Goal: Transaction & Acquisition: Purchase product/service

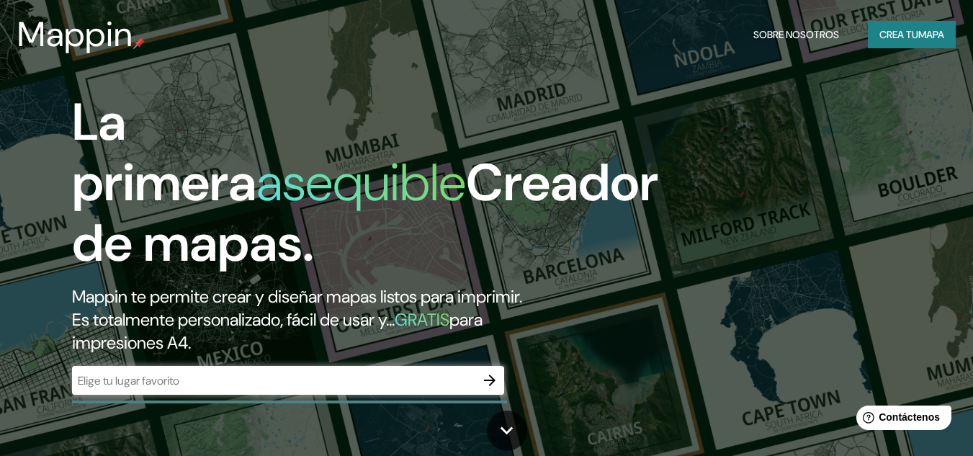
click at [425, 372] on div "​" at bounding box center [288, 380] width 432 height 29
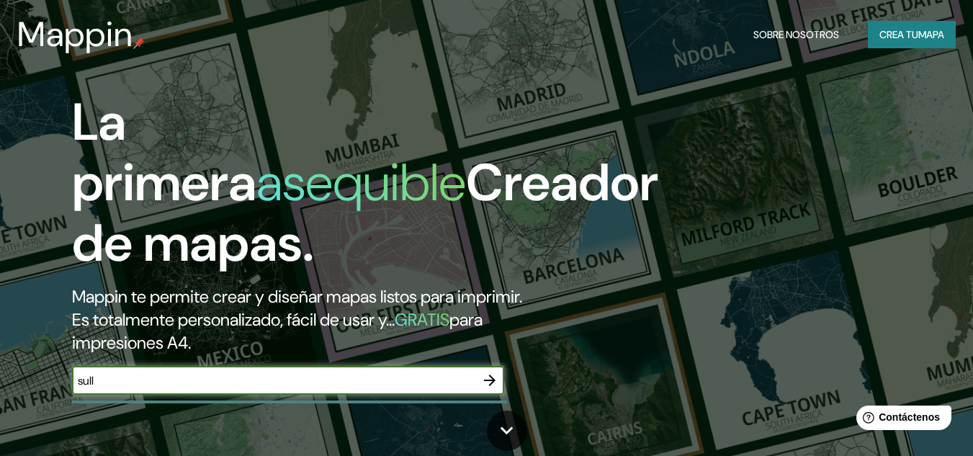
type input "[PERSON_NAME]"
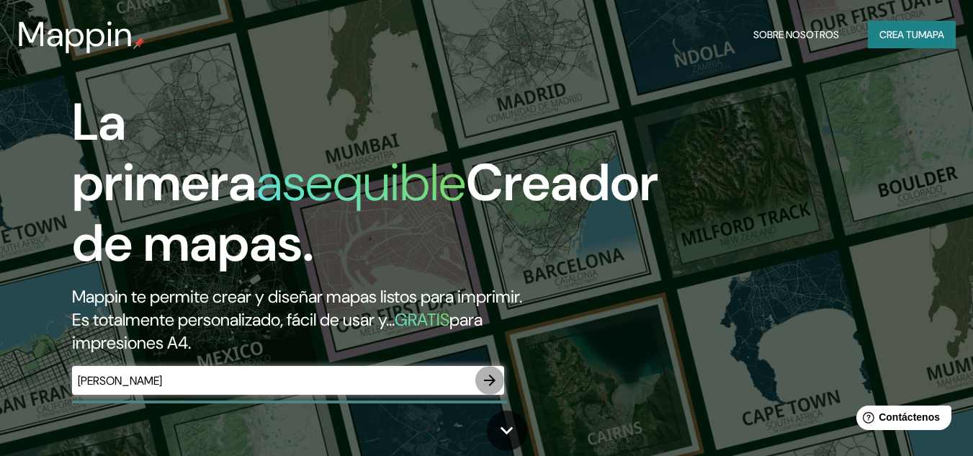
click at [493, 377] on icon "button" at bounding box center [489, 380] width 17 height 17
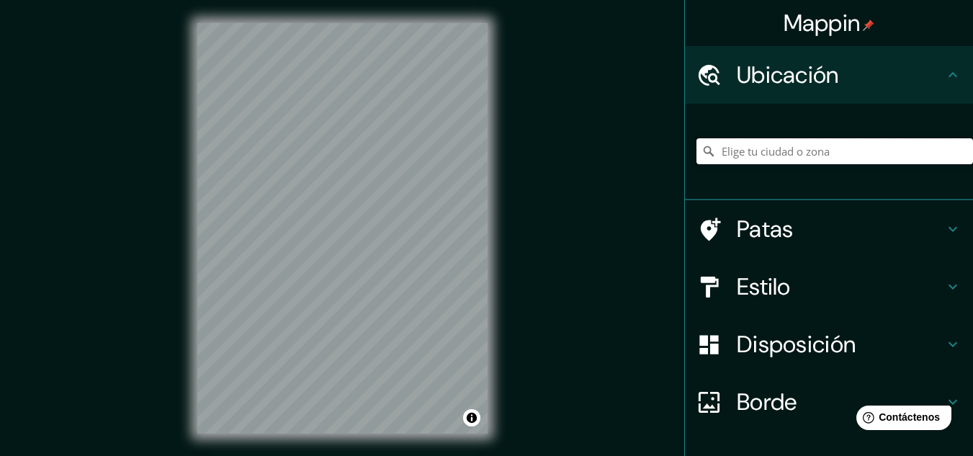
click at [778, 162] on input "Elige tu ciudad o zona" at bounding box center [835, 151] width 277 height 26
click at [702, 156] on icon at bounding box center [709, 151] width 14 height 14
click at [766, 151] on input "[GEOGRAPHIC_DATA], [GEOGRAPHIC_DATA], [GEOGRAPHIC_DATA]" at bounding box center [835, 151] width 277 height 26
drag, startPoint x: 752, startPoint y: 151, endPoint x: 701, endPoint y: 153, distance: 51.2
click at [701, 153] on div "[GEOGRAPHIC_DATA], [GEOGRAPHIC_DATA], [GEOGRAPHIC_DATA]" at bounding box center [835, 151] width 277 height 26
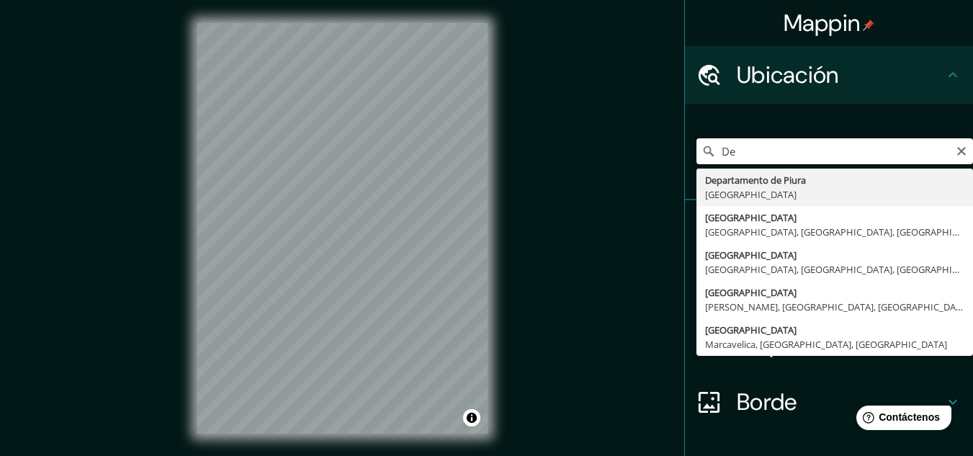
type input "D"
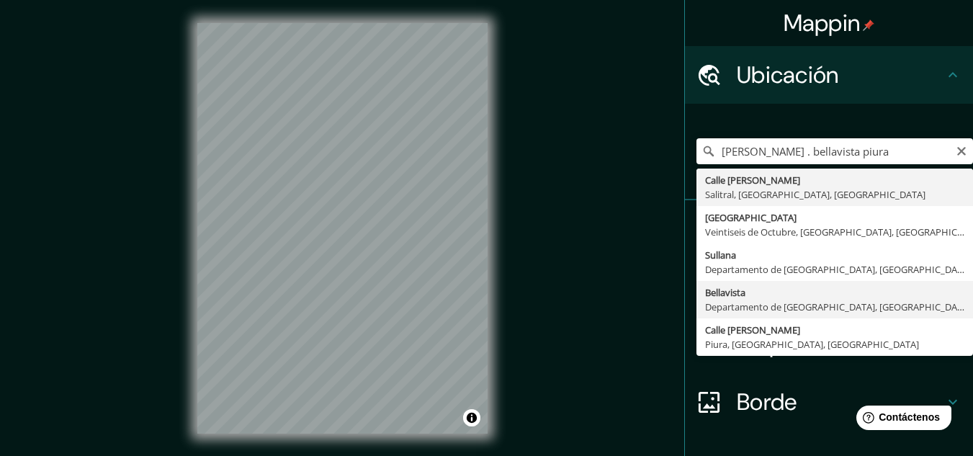
type input "[GEOGRAPHIC_DATA], [GEOGRAPHIC_DATA], [GEOGRAPHIC_DATA]"
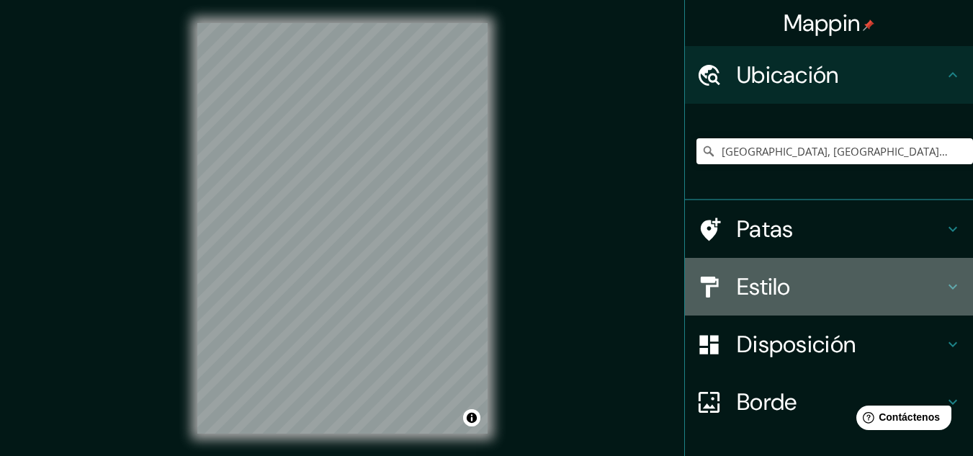
click at [944, 282] on icon at bounding box center [952, 286] width 17 height 17
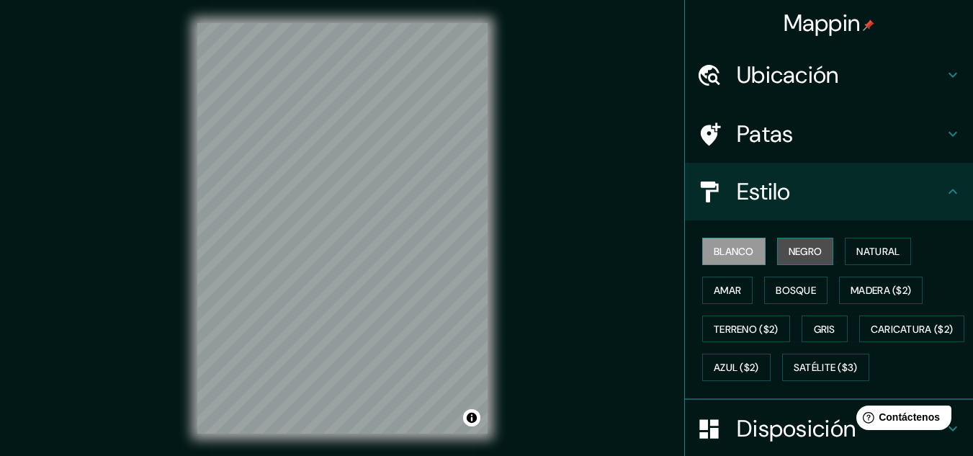
click at [816, 244] on button "Negro" at bounding box center [805, 251] width 57 height 27
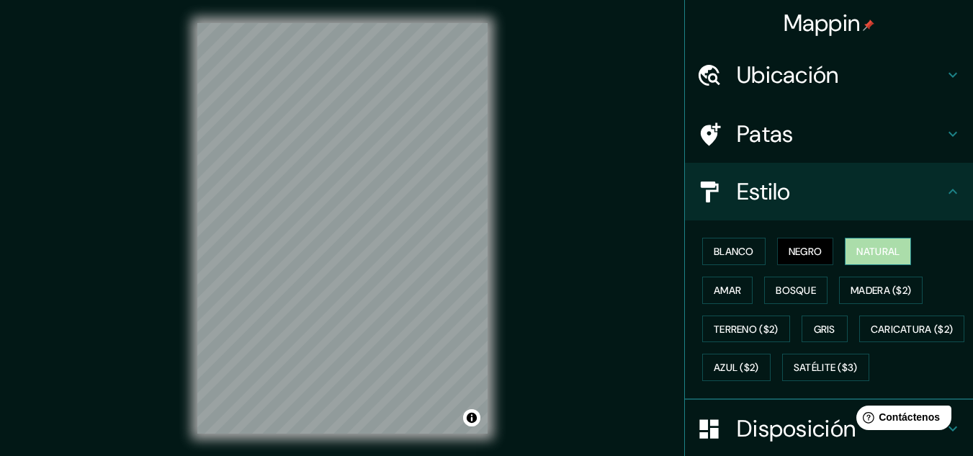
click at [884, 244] on font "Natural" at bounding box center [877, 251] width 43 height 19
click at [714, 294] on font "Amar" at bounding box center [727, 290] width 27 height 13
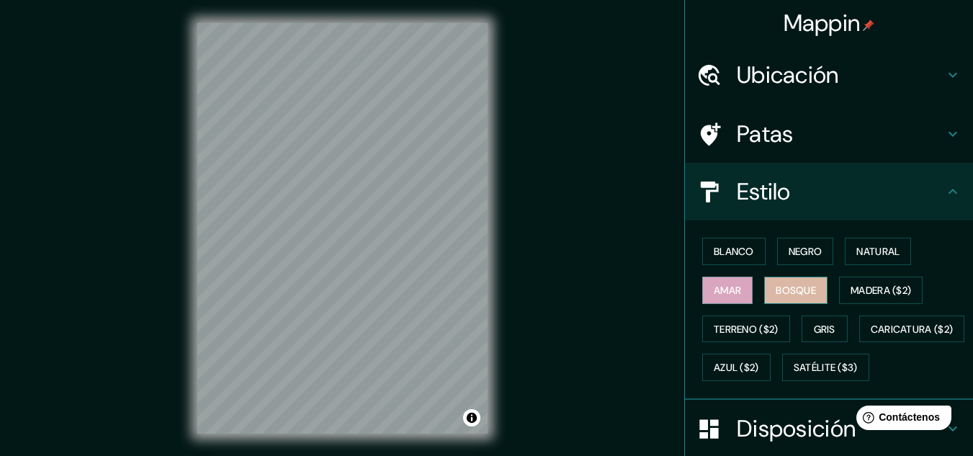
click at [779, 290] on font "Bosque" at bounding box center [796, 290] width 40 height 13
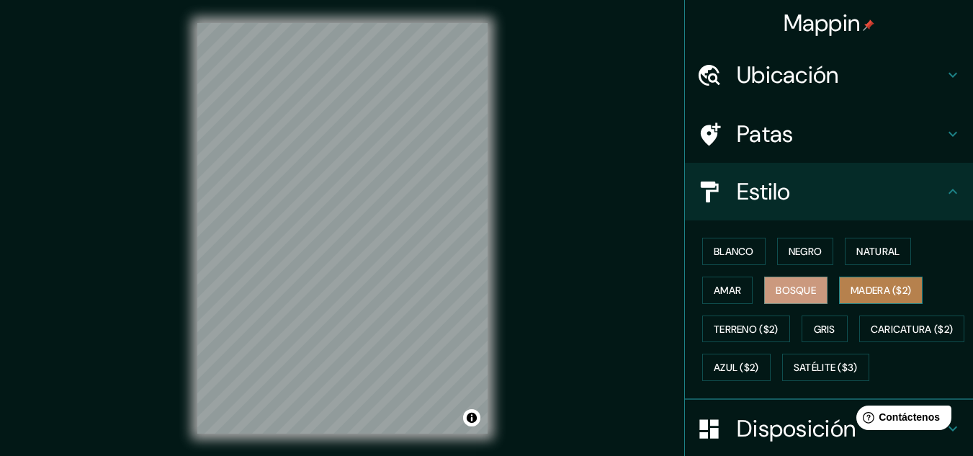
click at [851, 288] on font "Madera ($2)" at bounding box center [881, 290] width 61 height 13
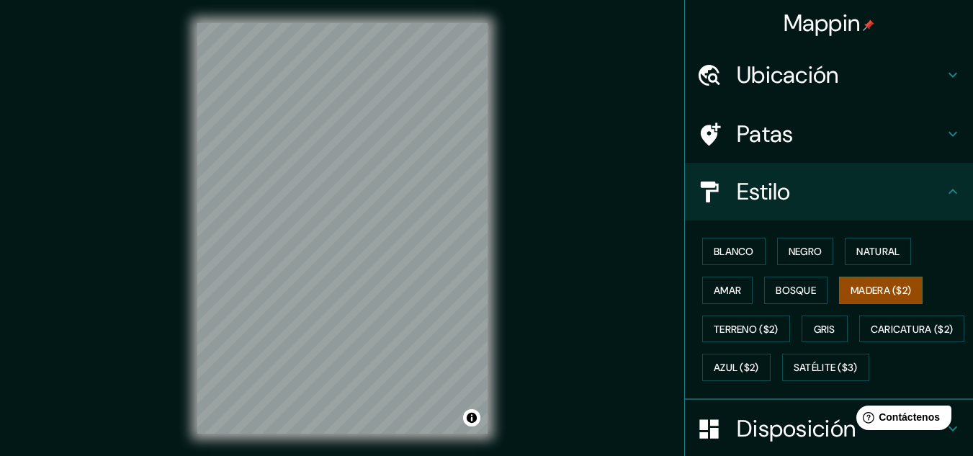
click at [822, 288] on div "Blanco Negro Natural Amar Bosque Madera ($2) Terreno ($2) Gris Caricatura ($2) …" at bounding box center [835, 309] width 277 height 155
click at [800, 290] on font "Bosque" at bounding box center [796, 290] width 40 height 13
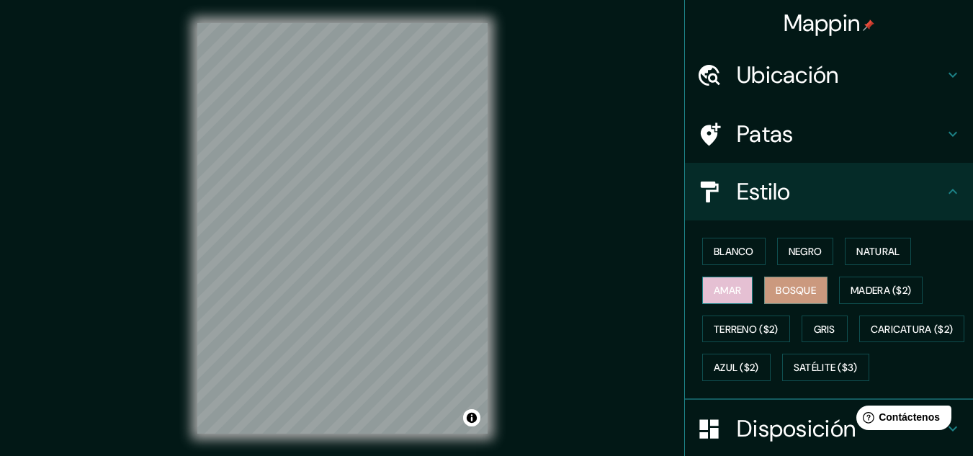
click at [721, 290] on font "Amar" at bounding box center [727, 290] width 27 height 13
click at [797, 248] on font "Negro" at bounding box center [806, 251] width 34 height 13
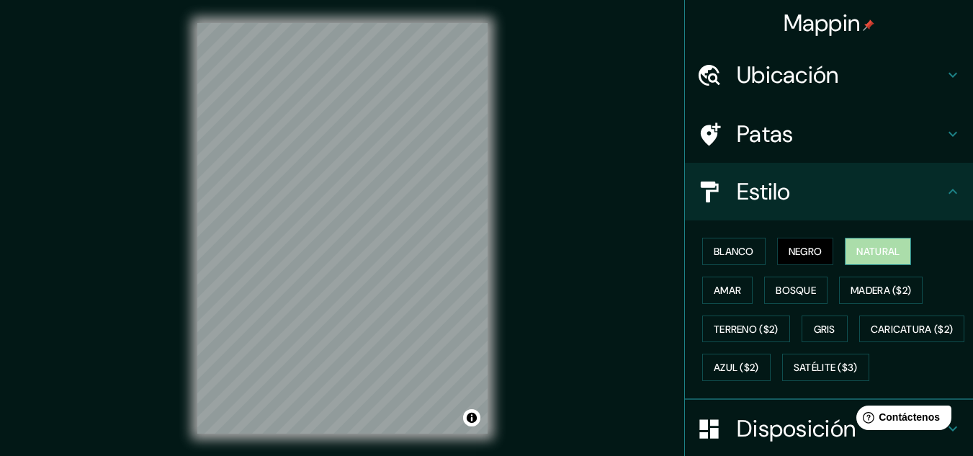
click at [877, 244] on font "Natural" at bounding box center [877, 251] width 43 height 19
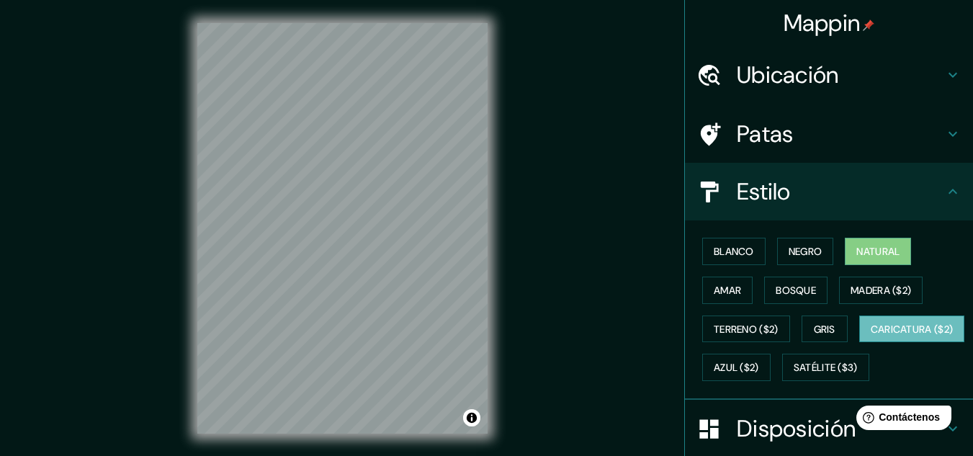
click at [871, 336] on font "Caricatura ($2)" at bounding box center [912, 329] width 83 height 13
click at [889, 362] on div "Blanco Negro Natural Amar Bosque Madera ($2) Terreno ($2) Gris Caricatura ($2) …" at bounding box center [835, 309] width 277 height 155
click at [759, 367] on font "Azul ($2)" at bounding box center [736, 368] width 45 height 13
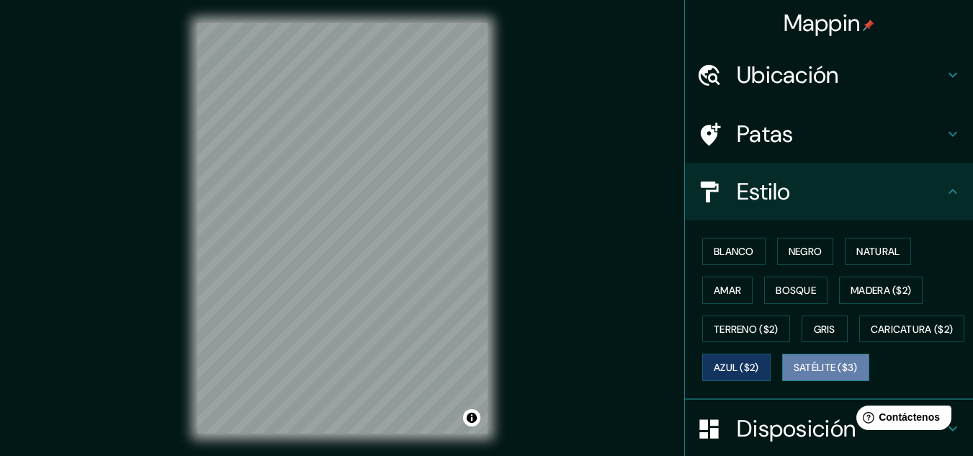
click at [794, 375] on font "Satélite ($3)" at bounding box center [826, 368] width 64 height 13
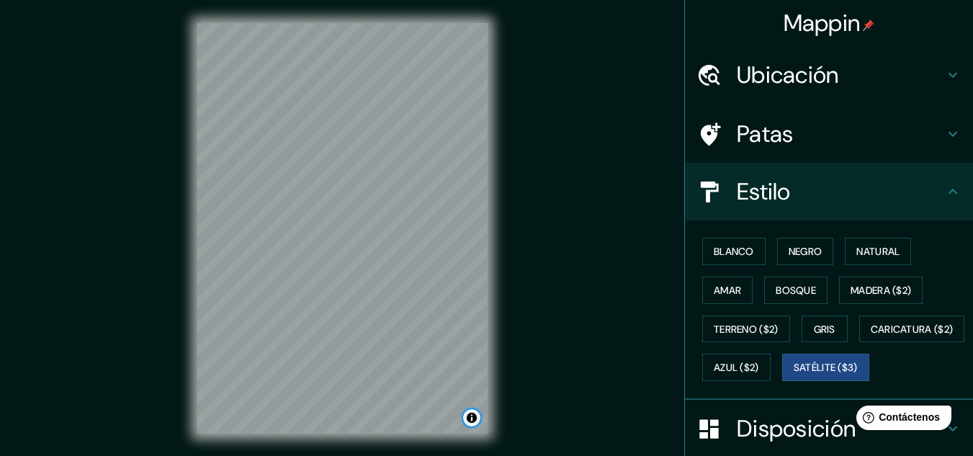
click at [472, 413] on button "Activar o desactivar atribución" at bounding box center [471, 417] width 17 height 17
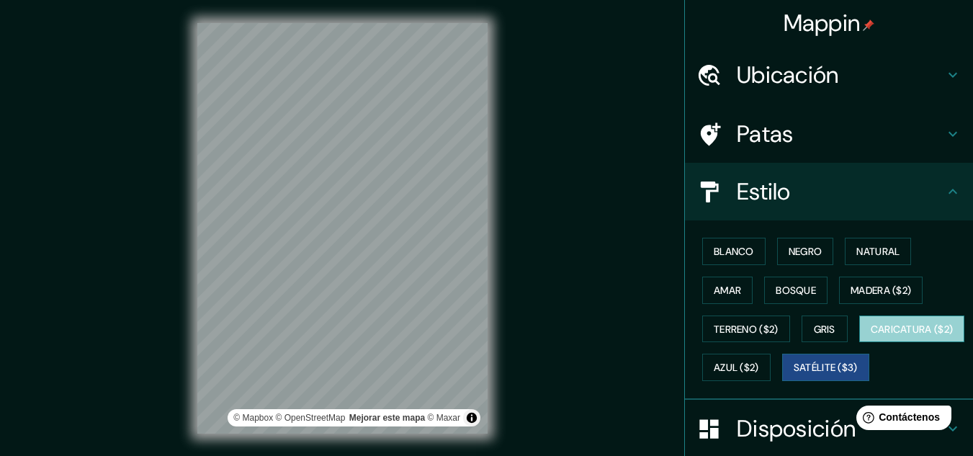
click at [871, 336] on font "Caricatura ($2)" at bounding box center [912, 329] width 83 height 13
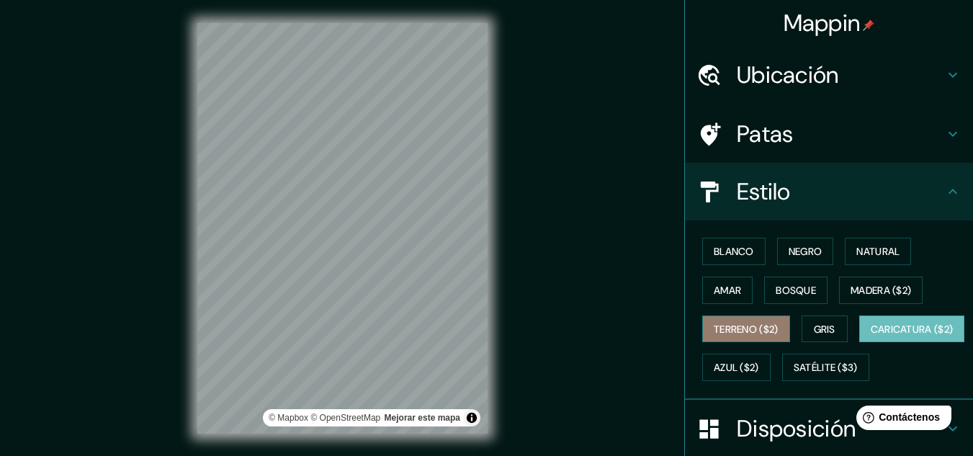
click at [732, 332] on font "Terreno ($2)" at bounding box center [746, 329] width 65 height 13
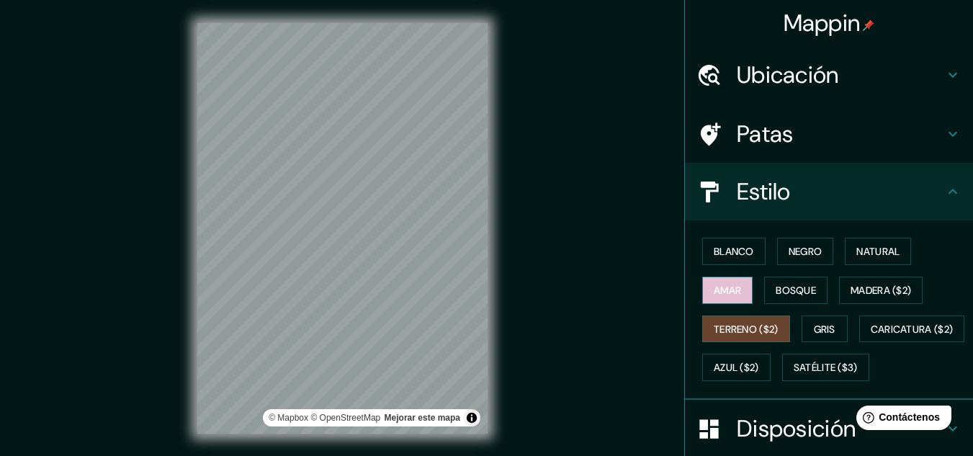
click at [722, 286] on font "Amar" at bounding box center [727, 290] width 27 height 13
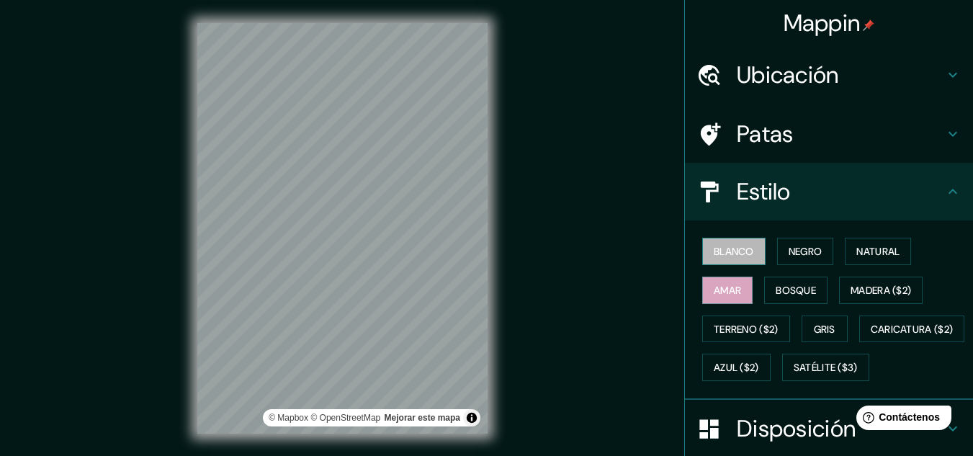
click at [714, 250] on font "Blanco" at bounding box center [734, 251] width 40 height 13
click at [821, 243] on button "Negro" at bounding box center [805, 251] width 57 height 27
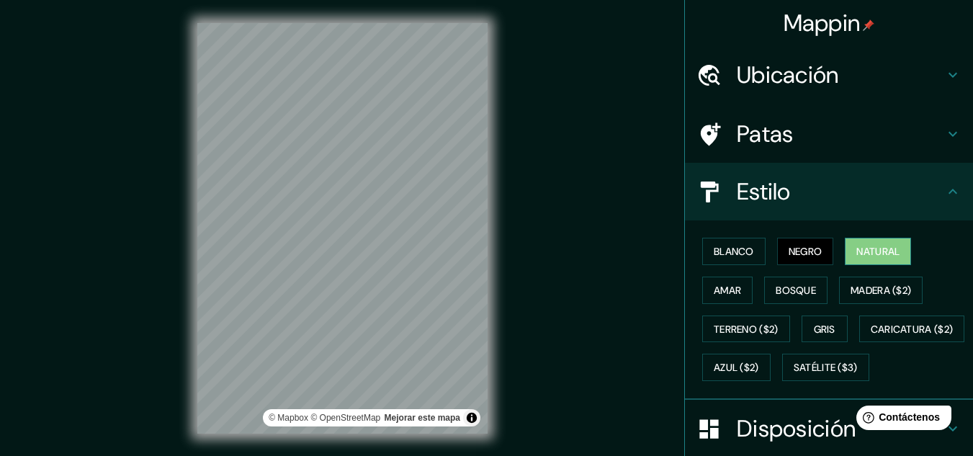
click at [882, 246] on font "Natural" at bounding box center [877, 251] width 43 height 13
click at [872, 295] on font "Madera ($2)" at bounding box center [881, 290] width 61 height 13
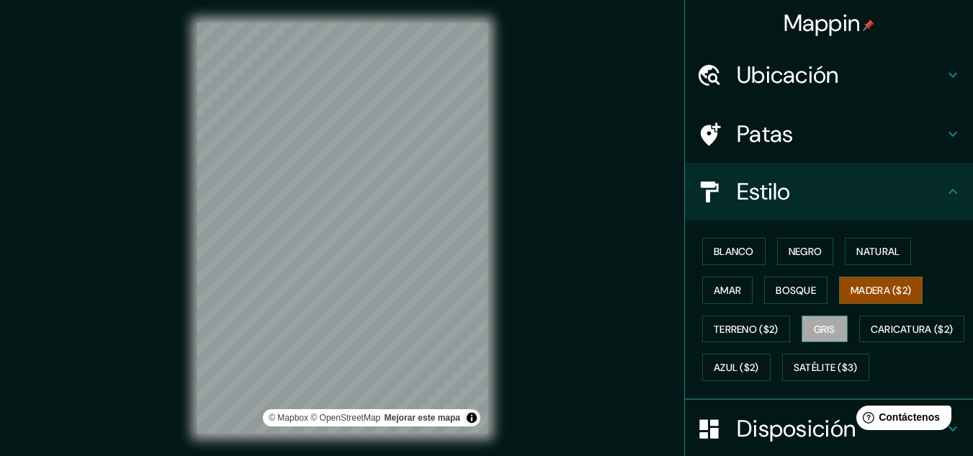
click at [835, 316] on button "Gris" at bounding box center [825, 328] width 46 height 27
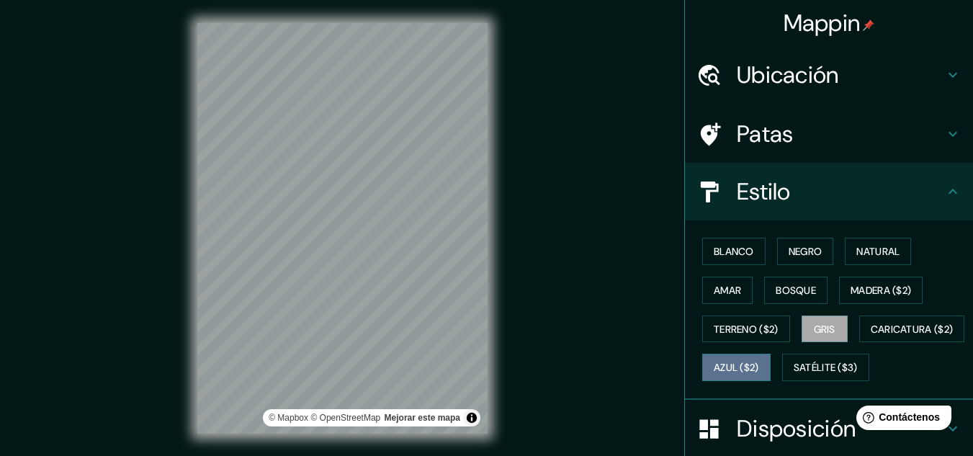
click at [771, 369] on button "Azul ($2)" at bounding box center [736, 367] width 68 height 27
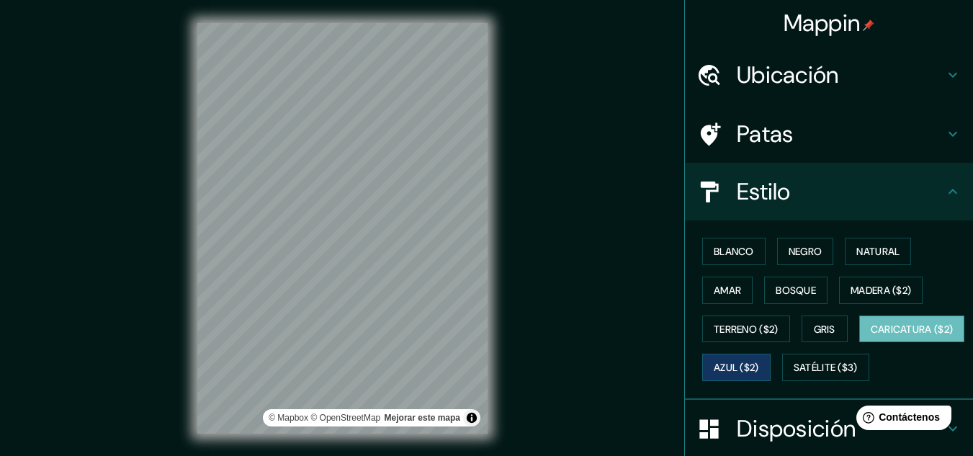
click at [871, 339] on font "Caricatura ($2)" at bounding box center [912, 329] width 83 height 19
click at [794, 375] on font "Satélite ($3)" at bounding box center [826, 368] width 64 height 13
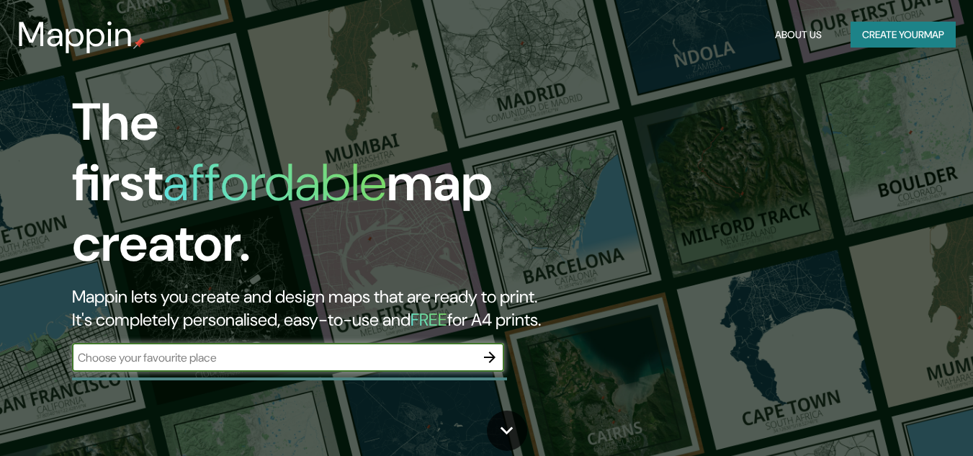
click at [433, 349] on input "text" at bounding box center [273, 357] width 403 height 17
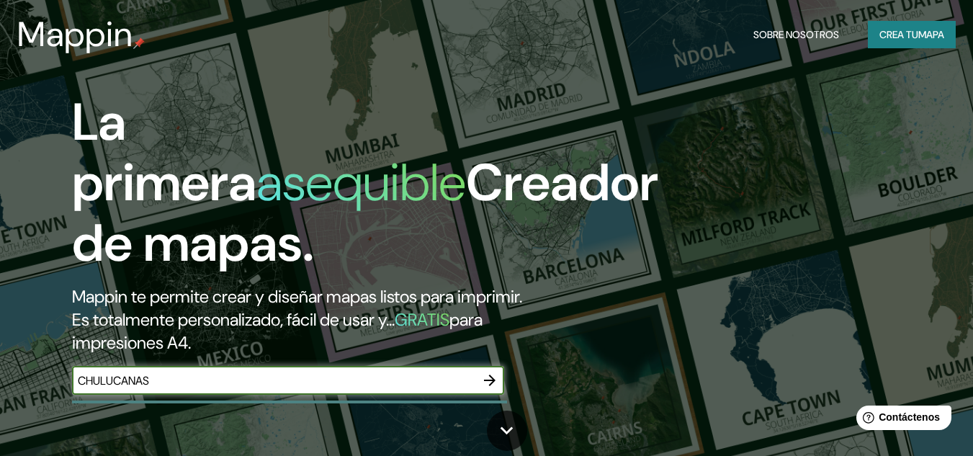
type input "CHULUCANAS"
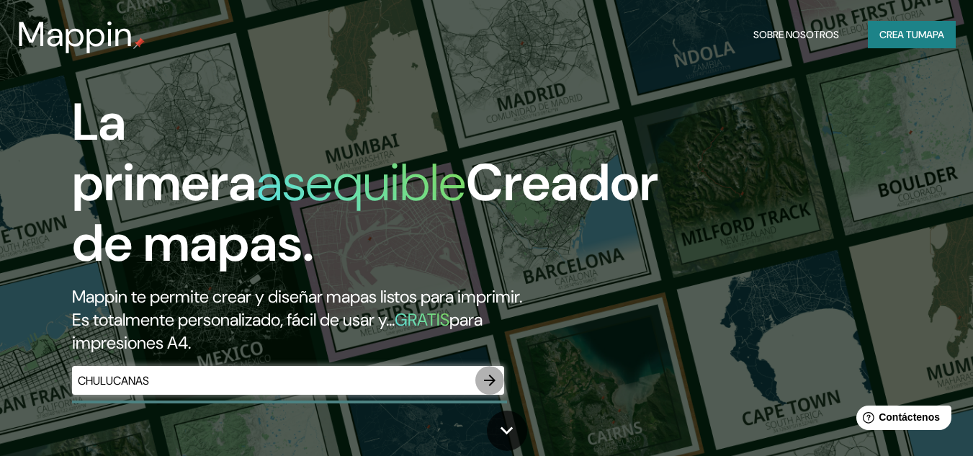
click at [491, 370] on button "button" at bounding box center [489, 380] width 29 height 29
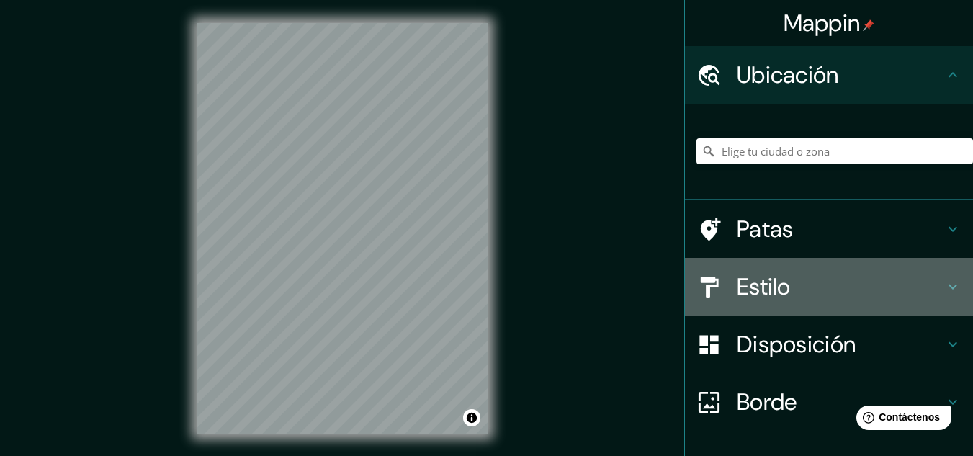
click at [948, 287] on icon at bounding box center [952, 286] width 17 height 17
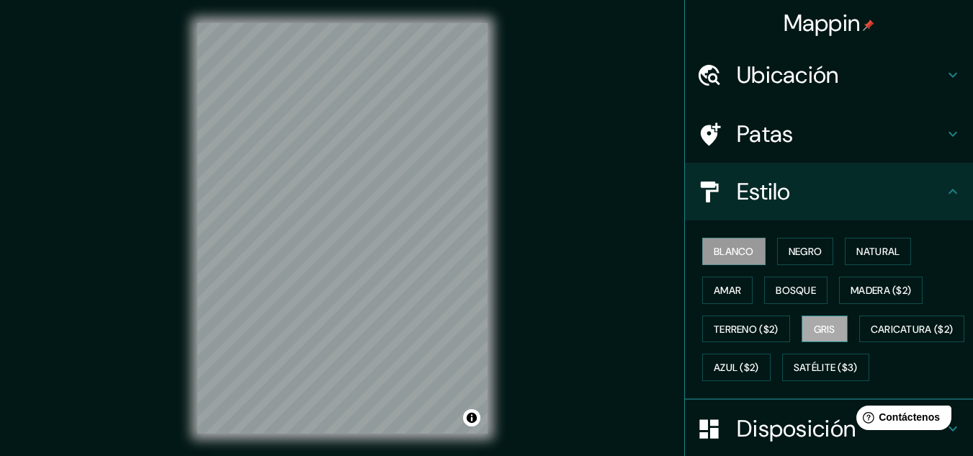
click at [825, 326] on font "Gris" at bounding box center [825, 329] width 22 height 13
click at [751, 330] on font "Terreno ($2)" at bounding box center [746, 329] width 65 height 13
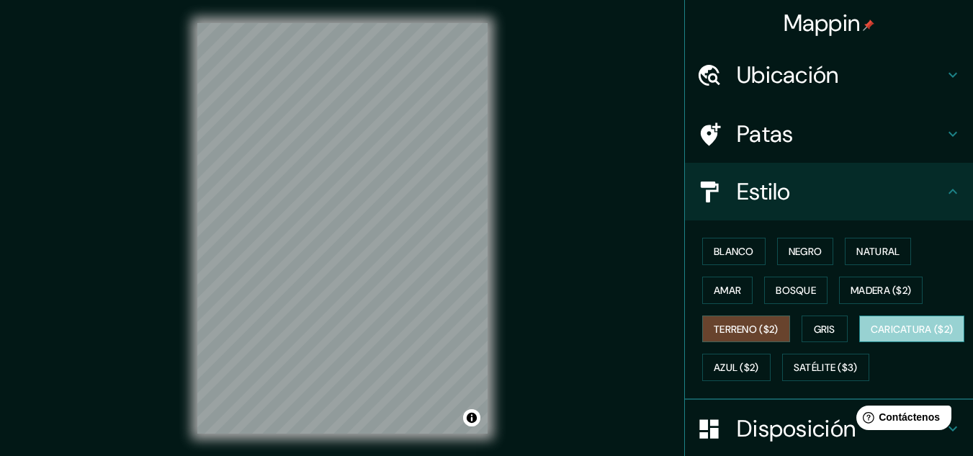
click at [859, 343] on button "Caricatura ($2)" at bounding box center [912, 328] width 106 height 27
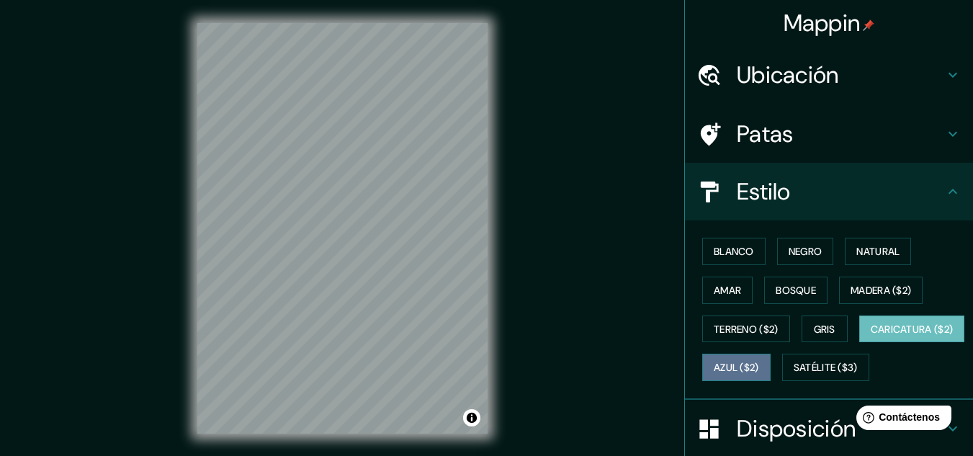
click at [759, 369] on font "Azul ($2)" at bounding box center [736, 368] width 45 height 13
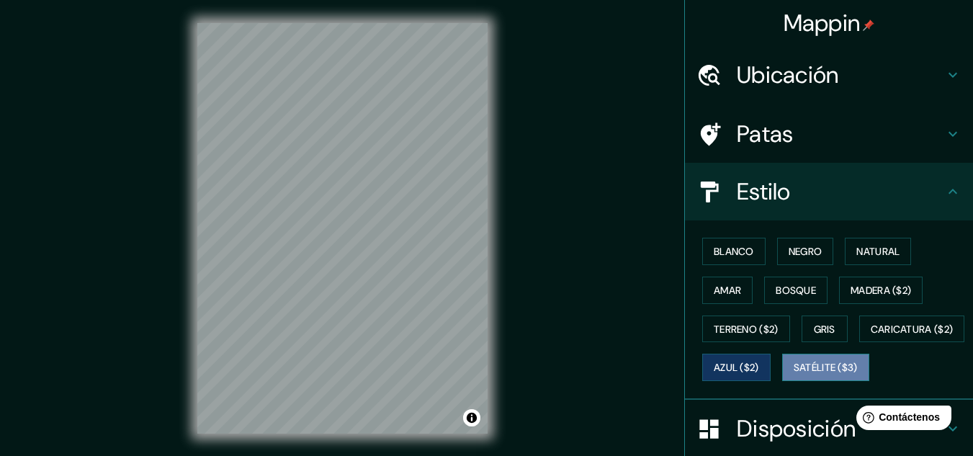
click at [794, 375] on font "Satélite ($3)" at bounding box center [826, 368] width 64 height 13
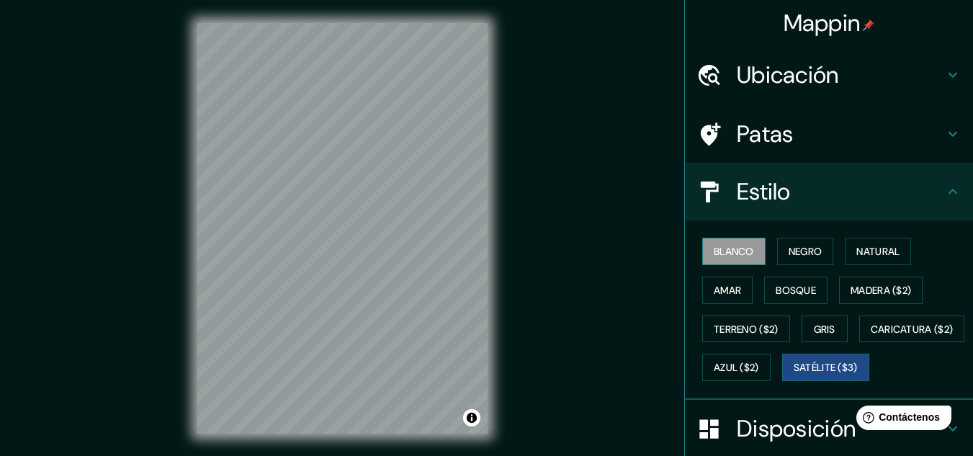
click at [738, 247] on font "Blanco" at bounding box center [734, 251] width 40 height 13
click at [777, 238] on button "Negro" at bounding box center [805, 251] width 57 height 27
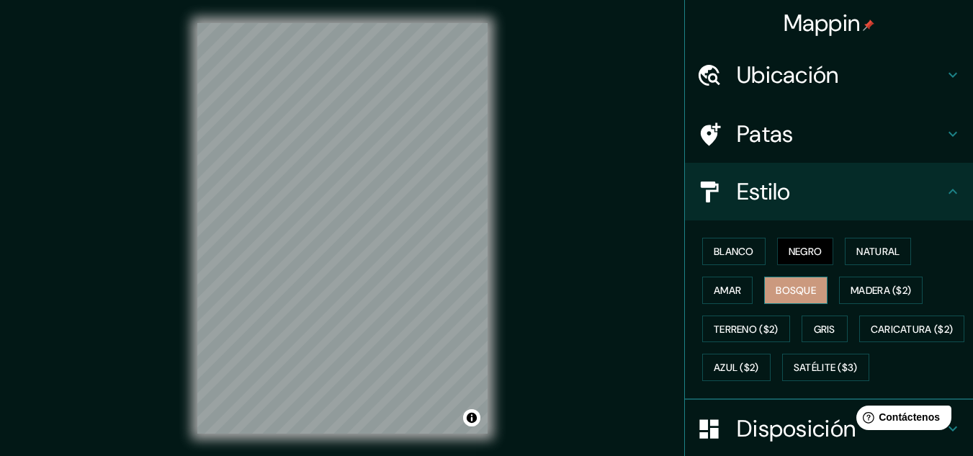
click at [796, 279] on button "Bosque" at bounding box center [795, 290] width 63 height 27
click at [728, 295] on font "Amar" at bounding box center [727, 290] width 27 height 13
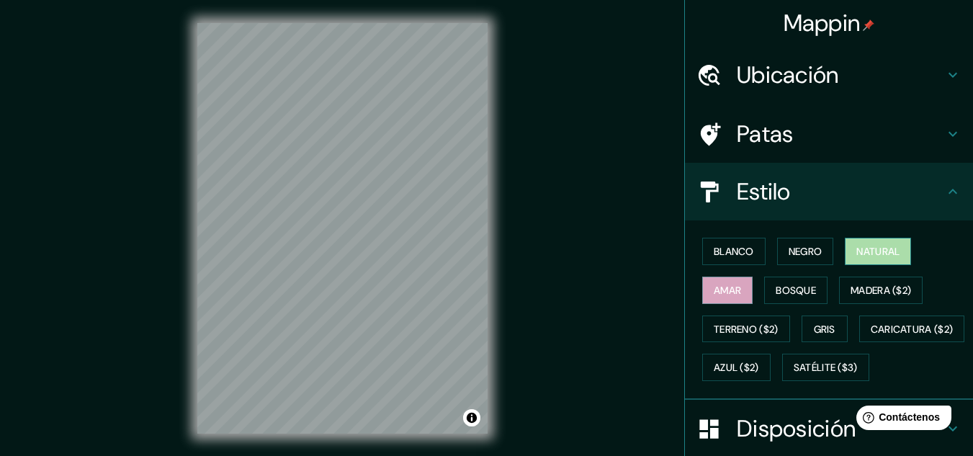
click at [872, 243] on font "Natural" at bounding box center [877, 251] width 43 height 19
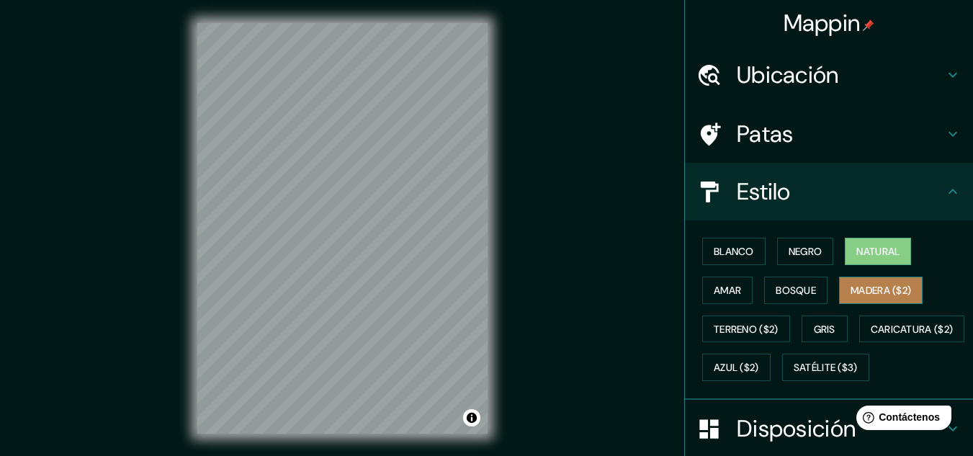
click at [879, 290] on font "Madera ($2)" at bounding box center [881, 290] width 61 height 13
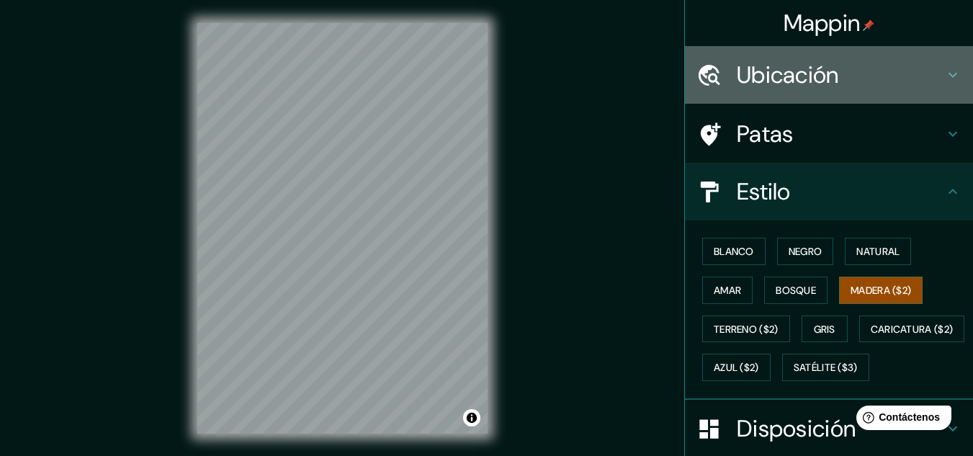
click at [911, 75] on h4 "Ubicación" at bounding box center [840, 75] width 207 height 29
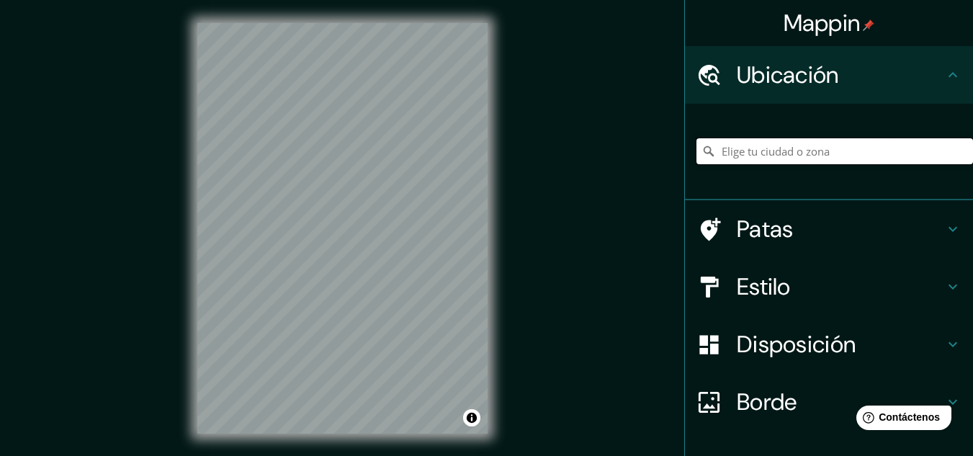
click at [845, 155] on input "Elige tu ciudad o zona" at bounding box center [835, 151] width 277 height 26
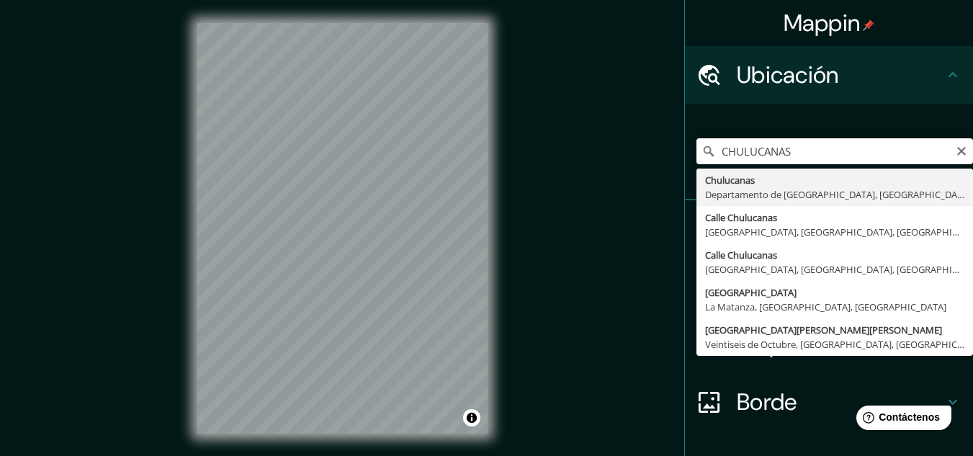
type input "Chulucanas, Departamento de Piura, Perú"
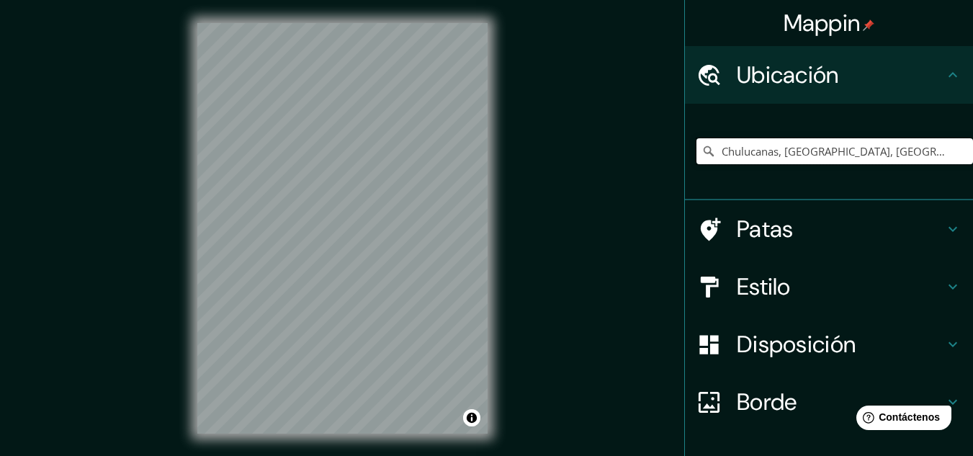
scroll to position [24, 0]
